Goal: Communication & Community: Connect with others

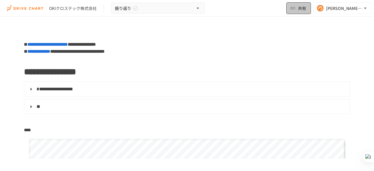
click at [297, 8] on button "共有" at bounding box center [299, 8] width 25 height 12
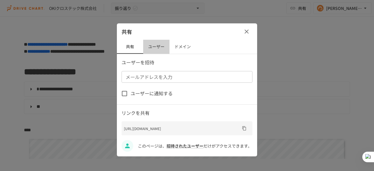
click at [159, 51] on button "ユーザー" at bounding box center [156, 47] width 26 height 14
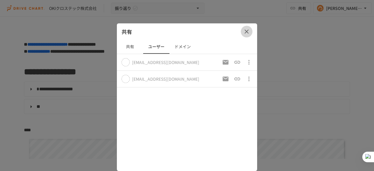
click at [248, 32] on icon "button" at bounding box center [247, 32] width 4 height 4
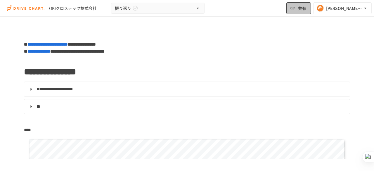
click at [295, 10] on icon "button" at bounding box center [293, 8] width 6 height 6
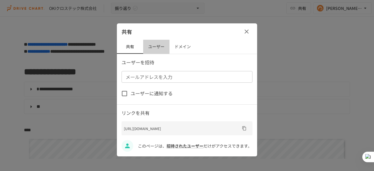
click at [159, 47] on button "ユーザー" at bounding box center [156, 47] width 26 height 14
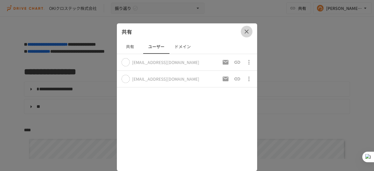
click at [245, 33] on icon "button" at bounding box center [246, 31] width 7 height 7
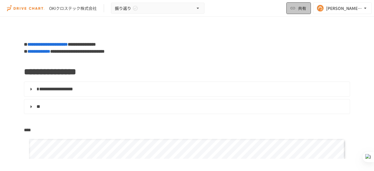
click at [297, 13] on button "共有" at bounding box center [299, 8] width 25 height 12
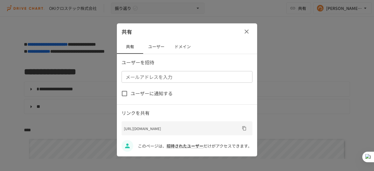
click at [159, 49] on button "ユーザー" at bounding box center [156, 47] width 26 height 14
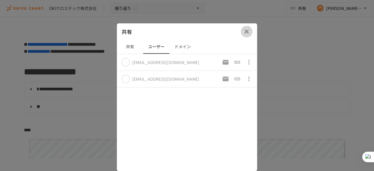
click at [251, 35] on button "button" at bounding box center [247, 32] width 12 height 12
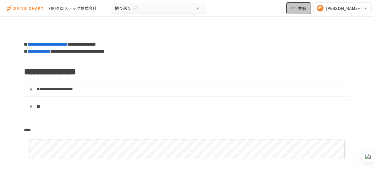
click at [300, 12] on button "共有" at bounding box center [299, 8] width 25 height 12
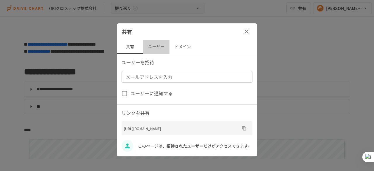
click at [159, 48] on button "ユーザー" at bounding box center [156, 47] width 26 height 14
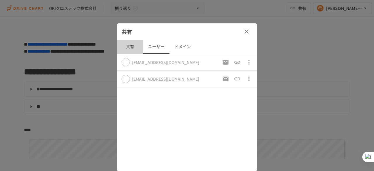
click at [131, 48] on button "共有" at bounding box center [130, 47] width 26 height 14
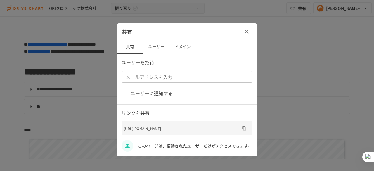
click at [180, 147] on span "招待されたユーザー" at bounding box center [185, 146] width 37 height 6
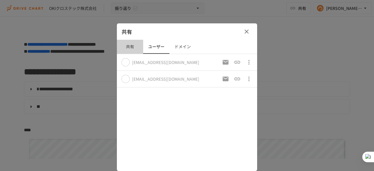
click at [132, 51] on button "共有" at bounding box center [130, 47] width 26 height 14
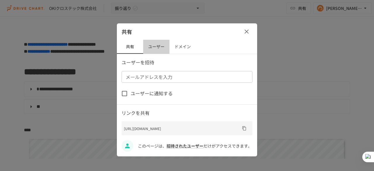
click at [160, 50] on button "ユーザー" at bounding box center [156, 47] width 26 height 14
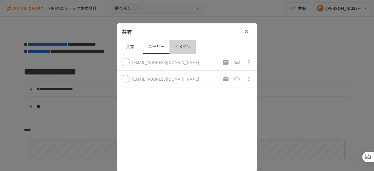
click at [180, 49] on button "ドメイン" at bounding box center [183, 47] width 26 height 14
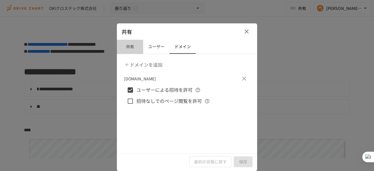
click at [133, 46] on button "共有" at bounding box center [130, 47] width 26 height 14
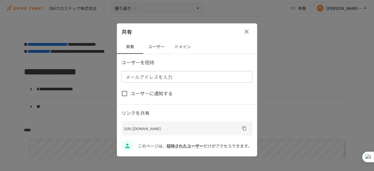
click at [152, 47] on button "ユーザー" at bounding box center [156, 47] width 26 height 14
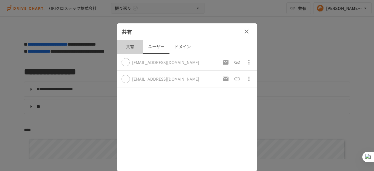
click at [133, 45] on button "共有" at bounding box center [130, 47] width 26 height 14
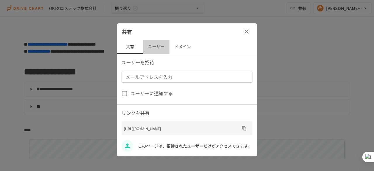
click at [151, 50] on button "ユーザー" at bounding box center [156, 47] width 26 height 14
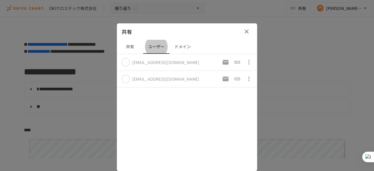
click at [250, 32] on button "button" at bounding box center [247, 32] width 12 height 12
